Goal: Communication & Community: Answer question/provide support

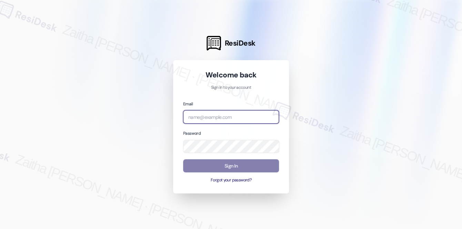
click at [216, 117] on input "email" at bounding box center [231, 116] width 96 height 13
type input "m"
type input "j"
click at [205, 117] on input "email" at bounding box center [231, 116] width 96 height 13
type input "automated-surveys-meridian_management-zaitha.mae.garcia@meridian_management.com"
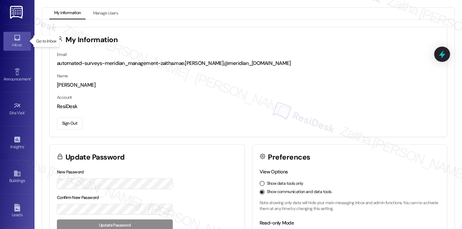
click at [17, 44] on div "Inbox" at bounding box center [17, 44] width 35 height 7
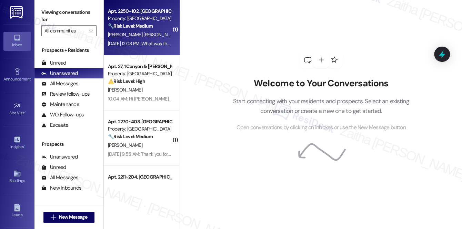
click at [146, 39] on div "Sep 08, 2025 at 12:03 PM: What was the point of this? Sep 08, 2025 at 12:03 PM:…" at bounding box center [139, 43] width 65 height 9
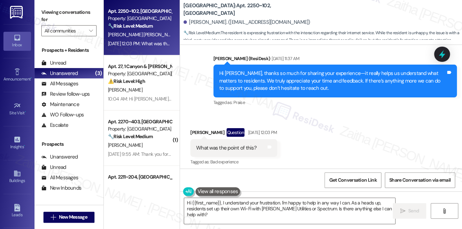
scroll to position [791, 0]
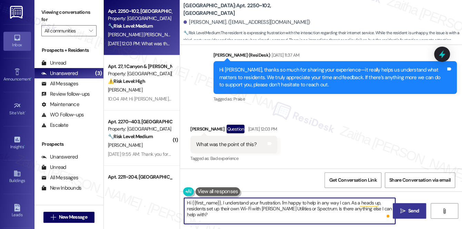
drag, startPoint x: 223, startPoint y: 203, endPoint x: 393, endPoint y: 211, distance: 170.3
click at [393, 211] on div "Hi {{first_name}}, I understand your frustration. I'm happy to help in any way …" at bounding box center [321, 217] width 282 height 52
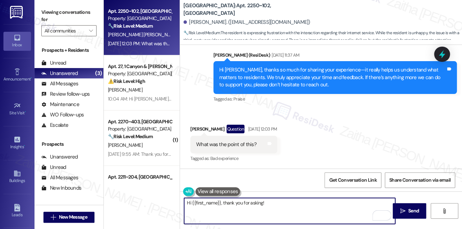
paste textarea "We're gathering resident feedback to improve connectivity."
drag, startPoint x: 186, startPoint y: 202, endPoint x: 385, endPoint y: 201, distance: 198.4
click at [385, 201] on textarea "Hi {{first_name}}, thank you for asking! We're gathering resident feedback to i…" at bounding box center [289, 211] width 211 height 26
click at [384, 202] on textarea "Hi {{first_name}}, thank you for asking! We're gathering resident feedback to i…" at bounding box center [289, 211] width 211 height 26
drag, startPoint x: 265, startPoint y: 202, endPoint x: 387, endPoint y: 203, distance: 122.5
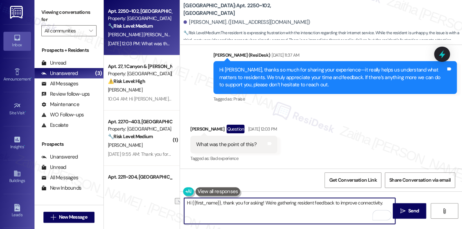
click at [387, 203] on textarea "Hi {{first_name}}, thank you for asking! We're gathering resident feedback to i…" at bounding box center [289, 211] width 211 height 26
paste textarea "We’re currently gathering resident feedback to better understand your needs and…"
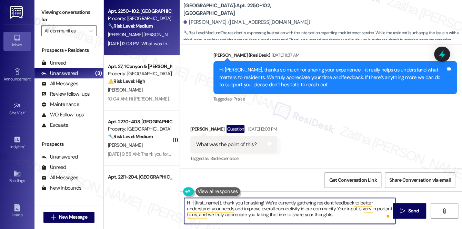
click at [285, 201] on textarea "Hi {{first_name}}, thank you for asking! We’re currently gathering resident fee…" at bounding box center [289, 211] width 211 height 26
type textarea "Hi {{first_name}}, thank you for asking! We’re gathering resident feedback to b…"
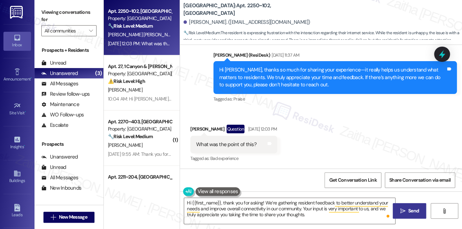
click at [407, 208] on span "Send" at bounding box center [413, 210] width 13 height 7
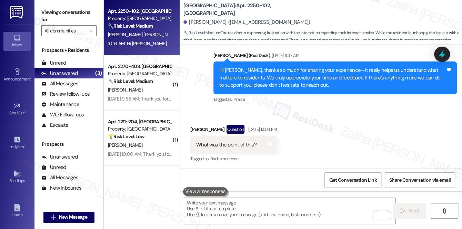
scroll to position [854, 0]
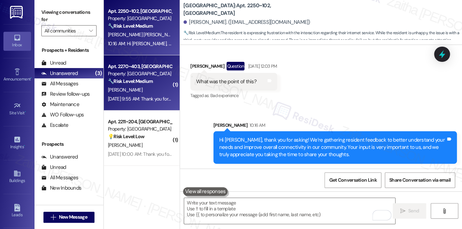
click at [164, 83] on div "🔧 Risk Level: Medium The resident is confirming that something 'works great'. W…" at bounding box center [140, 81] width 64 height 7
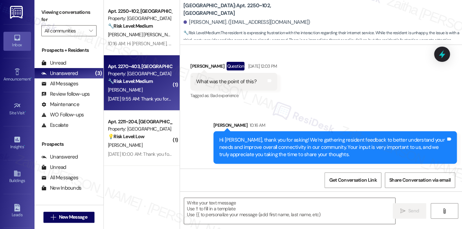
type textarea "Fetching suggested responses. Please feel free to read through the conversation…"
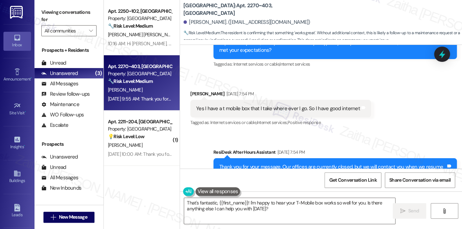
scroll to position [1229, 0]
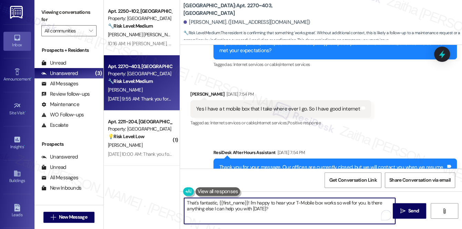
drag, startPoint x: 366, startPoint y: 202, endPoint x: 371, endPoint y: 217, distance: 16.2
click at [371, 217] on textarea "That's fantastic, {{first_name}}! I'm happy to hear your T-Mobile box works so …" at bounding box center [289, 211] width 211 height 26
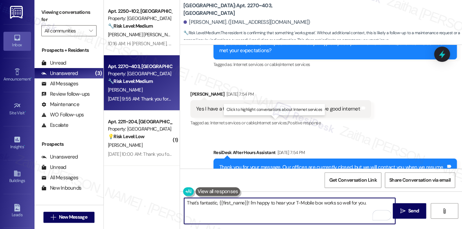
paste textarea "Thanks so much for sharing your experience—it really helps us understand what m…"
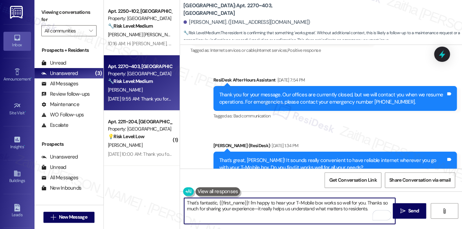
scroll to position [1386, 0]
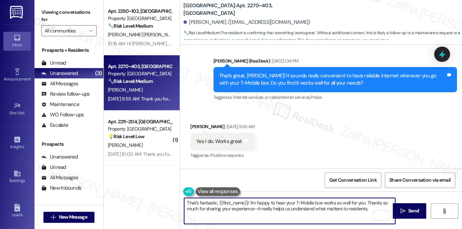
paste textarea "Your input is very important to us, and we truly appreciate you taking the time…"
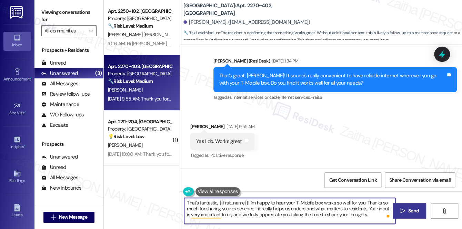
type textarea "That's fantastic, {{first_name}}! I'm happy to hear your T-Mobile box works so …"
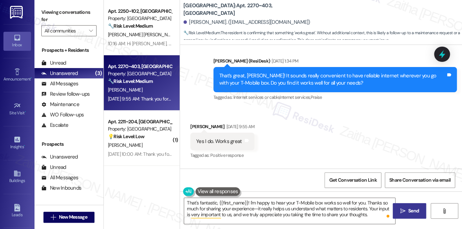
click at [407, 205] on button " Send" at bounding box center [409, 211] width 33 height 16
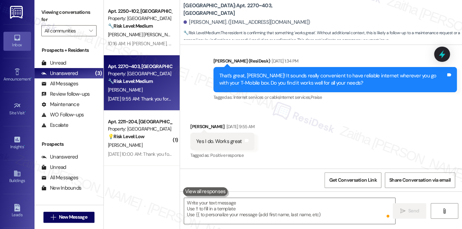
scroll to position [1383, 0]
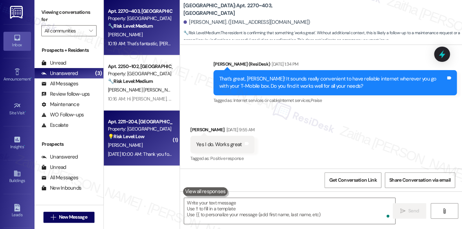
click at [154, 143] on div "P. Rutland" at bounding box center [139, 145] width 65 height 9
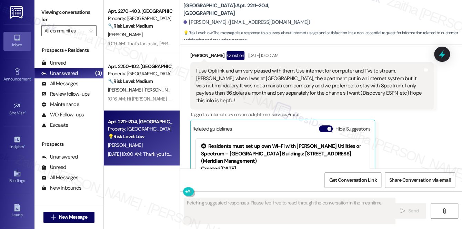
scroll to position [914, 0]
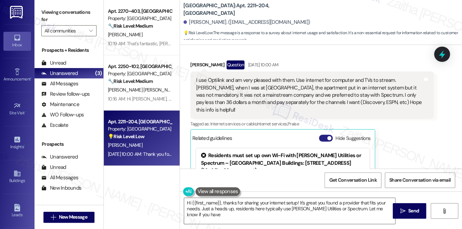
click at [323, 135] on button "Hide Suggestions" at bounding box center [326, 138] width 14 height 7
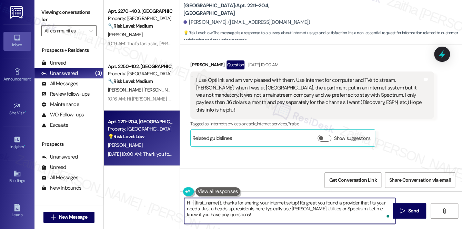
drag, startPoint x: 201, startPoint y: 209, endPoint x: 231, endPoint y: 215, distance: 30.0
click at [231, 215] on textarea "Hi {{first_name}}, thanks for sharing your internet setup! It's great you found…" at bounding box center [289, 211] width 211 height 26
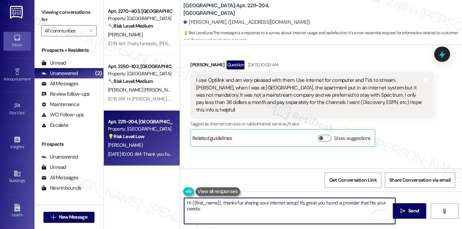
paste textarea "We’re currently gathering resident feedback to better understand your needs and…"
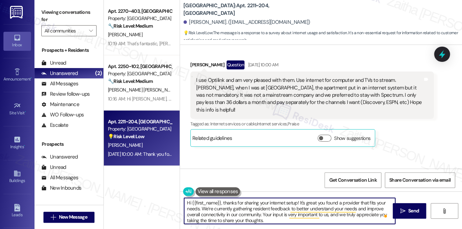
click at [221, 209] on textarea "Hi {{first_name}}, thanks for sharing your internet setup! It's great you found…" at bounding box center [289, 211] width 211 height 26
type textarea "Hi {{first_name}}, thanks for sharing your internet setup! It's great you found…"
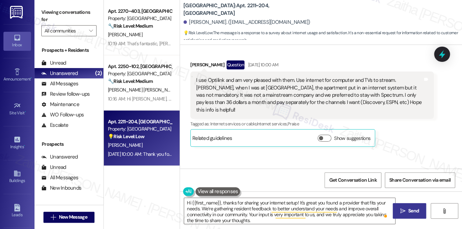
click at [407, 207] on span "Send" at bounding box center [413, 210] width 13 height 7
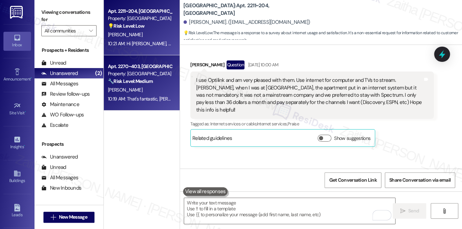
click at [162, 97] on div "10:19 AM: That's fantastic, Rocky! I'm happy to hear your T-Mobile box works so…" at bounding box center [413, 99] width 610 height 6
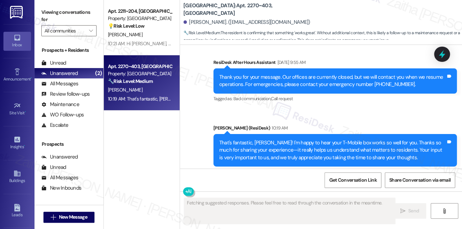
scroll to position [1522, 0]
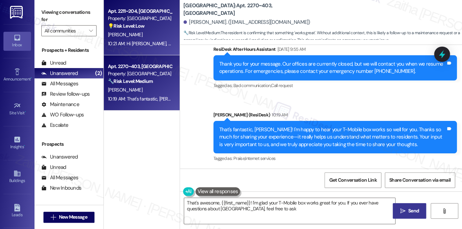
type textarea "That's awesome, {{first_name}}! I'm glad your T-Mobile box works great for you.…"
click at [163, 41] on div "10:21 AM: Hi Patricia, thanks for sharing your internet setup! It's great you f…" at bounding box center [448, 43] width 680 height 6
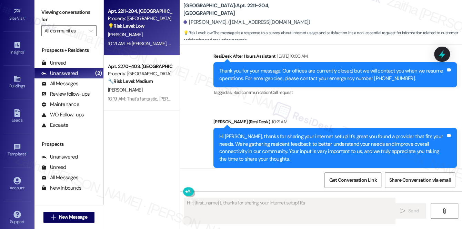
scroll to position [98, 0]
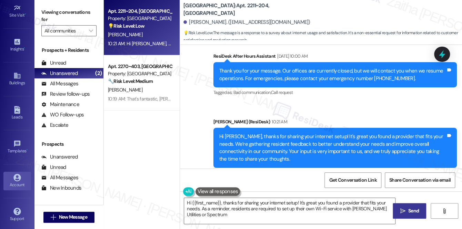
type textarea "Hi {{first_name}}, thanks for sharing your internet setup! It's great you found…"
click at [13, 184] on div "Account" at bounding box center [17, 184] width 35 height 7
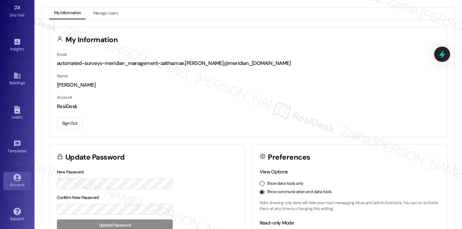
click at [70, 121] on button "Sign Out" at bounding box center [70, 123] width 26 height 12
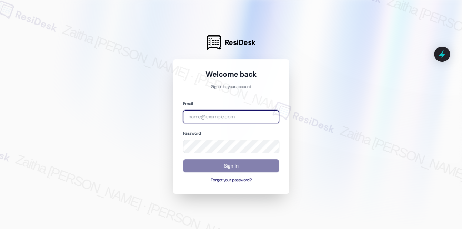
click at [208, 116] on input "email" at bounding box center [231, 116] width 96 height 13
type input "automated-surveys-a_c_lewis-zaitha.mae.[PERSON_NAME]@a_c_[DOMAIN_NAME]"
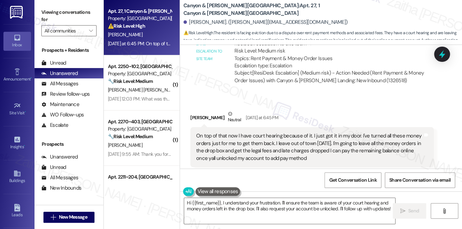
scroll to position [6710, 0]
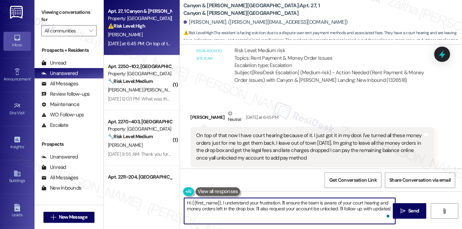
drag, startPoint x: 221, startPoint y: 199, endPoint x: 386, endPoint y: 208, distance: 165.2
click at [389, 206] on textarea "Hi {{first_name}}, I understand your frustration. I'll ensure the team is aware…" at bounding box center [289, 211] width 211 height 26
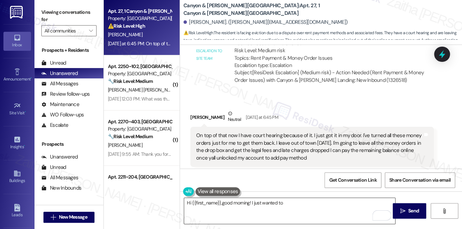
click at [289, 199] on textarea "Hi {{first_name}},good morning! I just wanted to" at bounding box center [289, 211] width 211 height 26
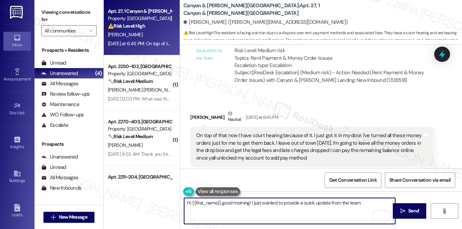
paste textarea "Please visit the leasing office at 10:00 a.m. to discuss your account balance. …"
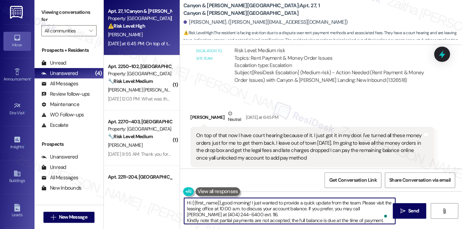
click at [186, 219] on textarea "Hi {{first_name}},good morning! I just wanted to provide a quick update from th…" at bounding box center [289, 211] width 211 height 26
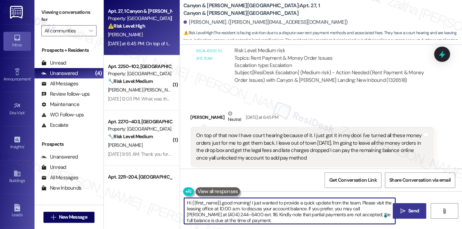
type textarea "Hi {{first_name}},good morning! I just wanted to provide a quick update from th…"
click at [417, 209] on span "Send" at bounding box center [413, 210] width 11 height 7
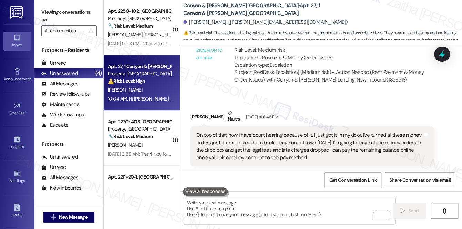
scroll to position [6780, 0]
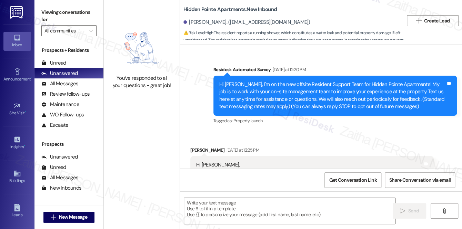
type textarea "Fetching suggested responses. Please feel free to read through the conversation…"
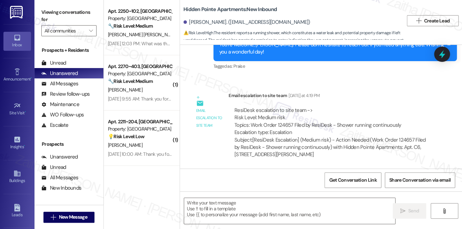
scroll to position [672, 0]
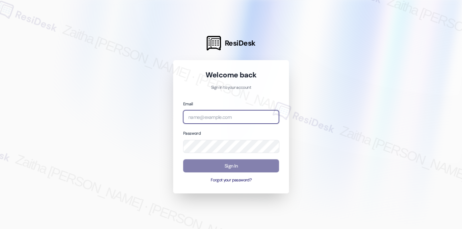
click at [208, 114] on input "email" at bounding box center [231, 116] width 96 height 13
type input "automated-surveys-a_c_lewis-zaitha.mae.[PERSON_NAME]@a_c_[DOMAIN_NAME]"
click at [233, 118] on input "email" at bounding box center [231, 116] width 96 height 13
type input "[EMAIL_ADDRESS][PERSON_NAME][DOMAIN_NAME]"
